Goal: Transaction & Acquisition: Download file/media

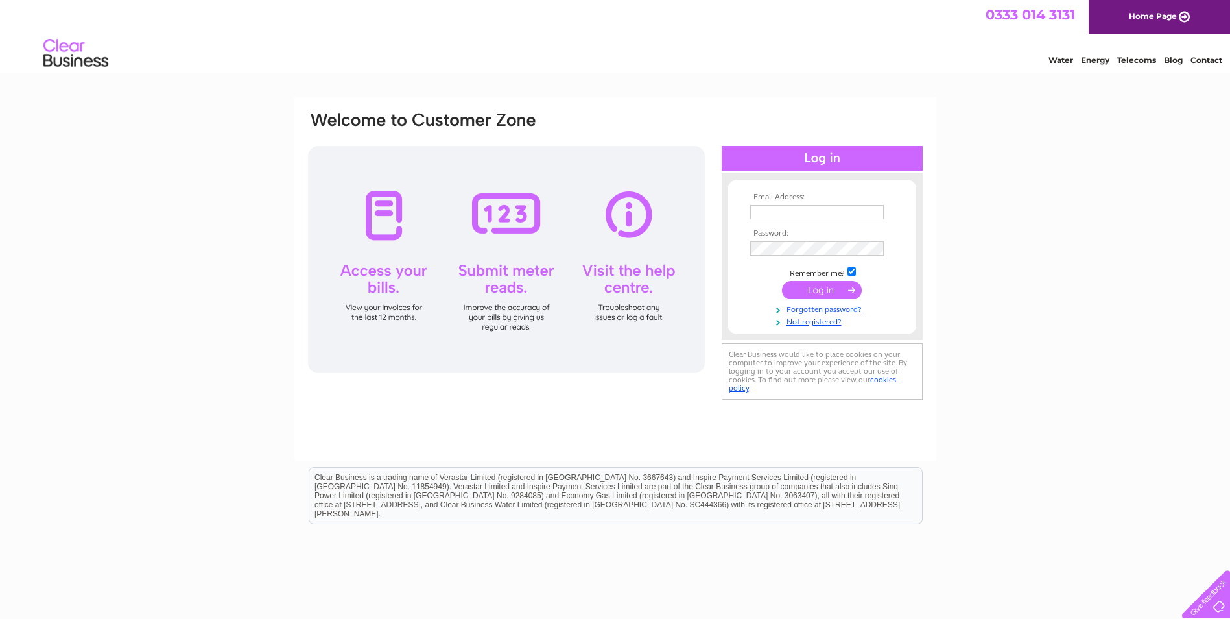
type input "[EMAIL_ADDRESS][DOMAIN_NAME]"
click at [827, 295] on input "submit" at bounding box center [822, 291] width 80 height 18
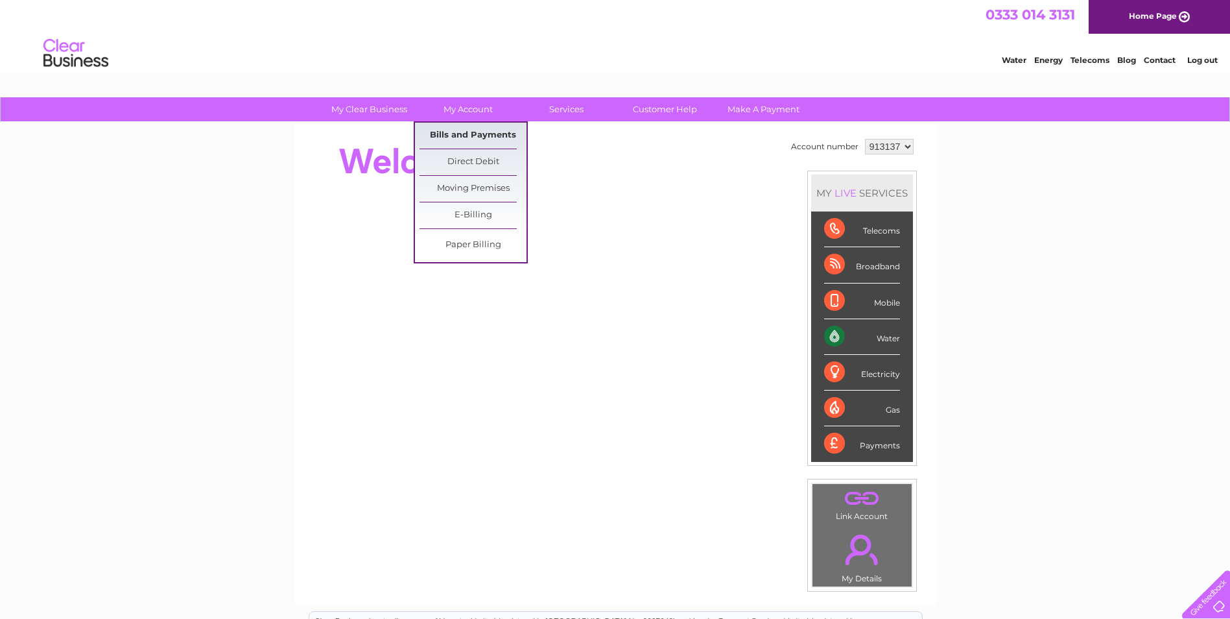
click at [467, 139] on link "Bills and Payments" at bounding box center [472, 136] width 107 height 26
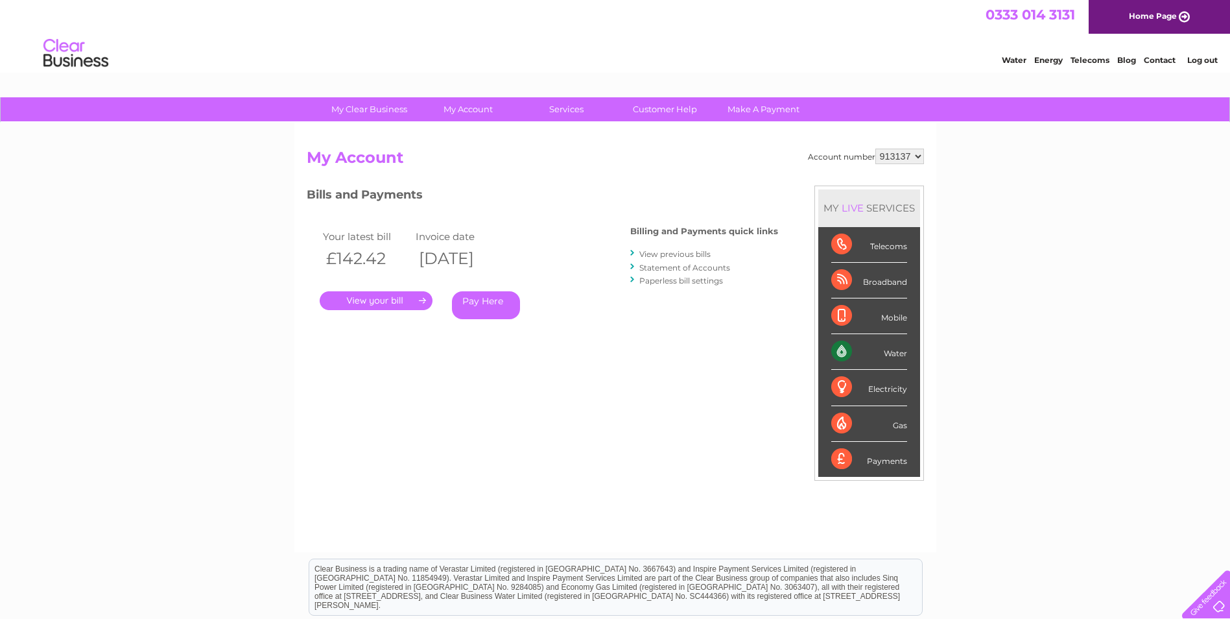
click at [375, 303] on link "." at bounding box center [376, 300] width 113 height 19
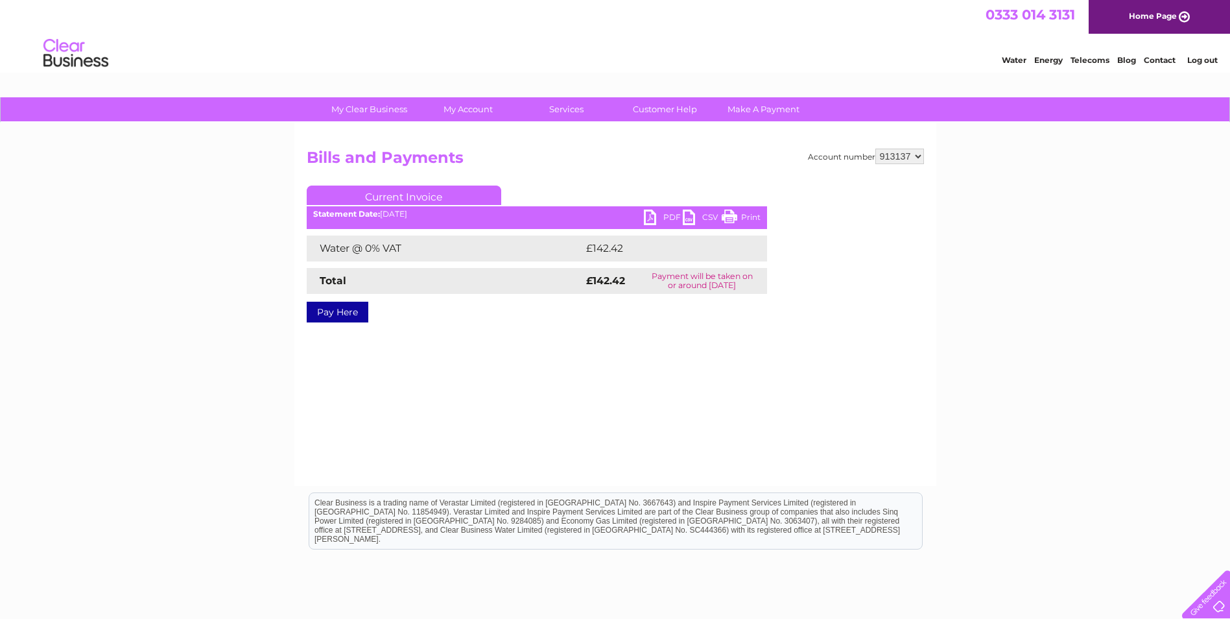
click at [648, 217] on link "PDF" at bounding box center [663, 218] width 39 height 19
